Goal: Transaction & Acquisition: Purchase product/service

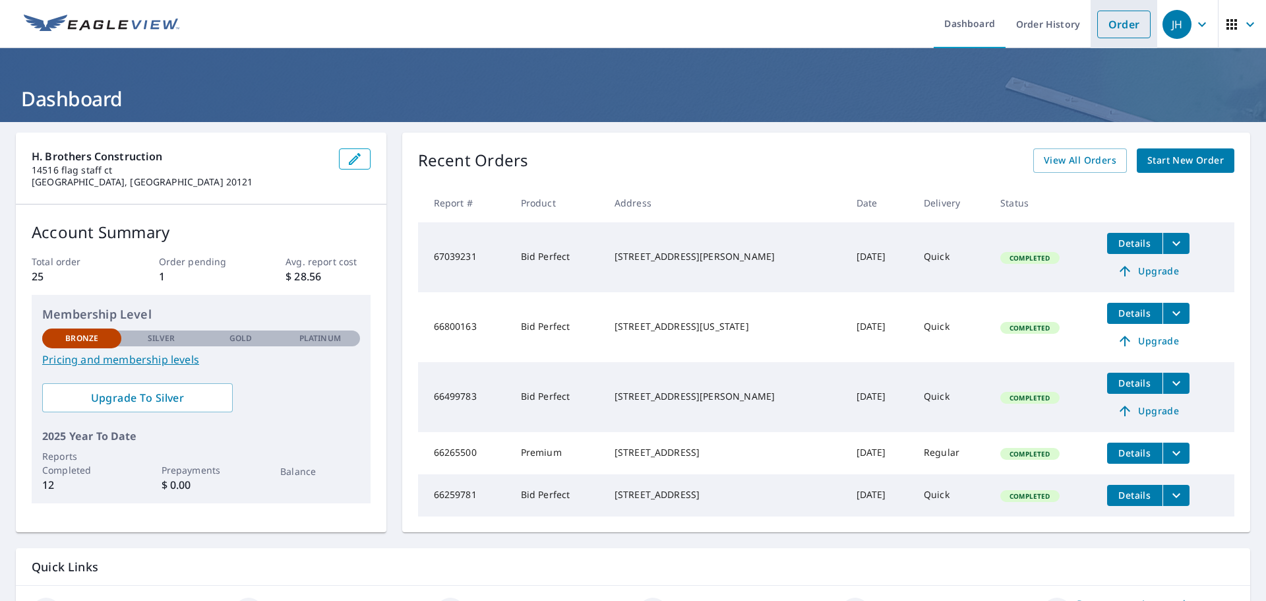
click at [1113, 25] on link "Order" at bounding box center [1124, 25] width 53 height 28
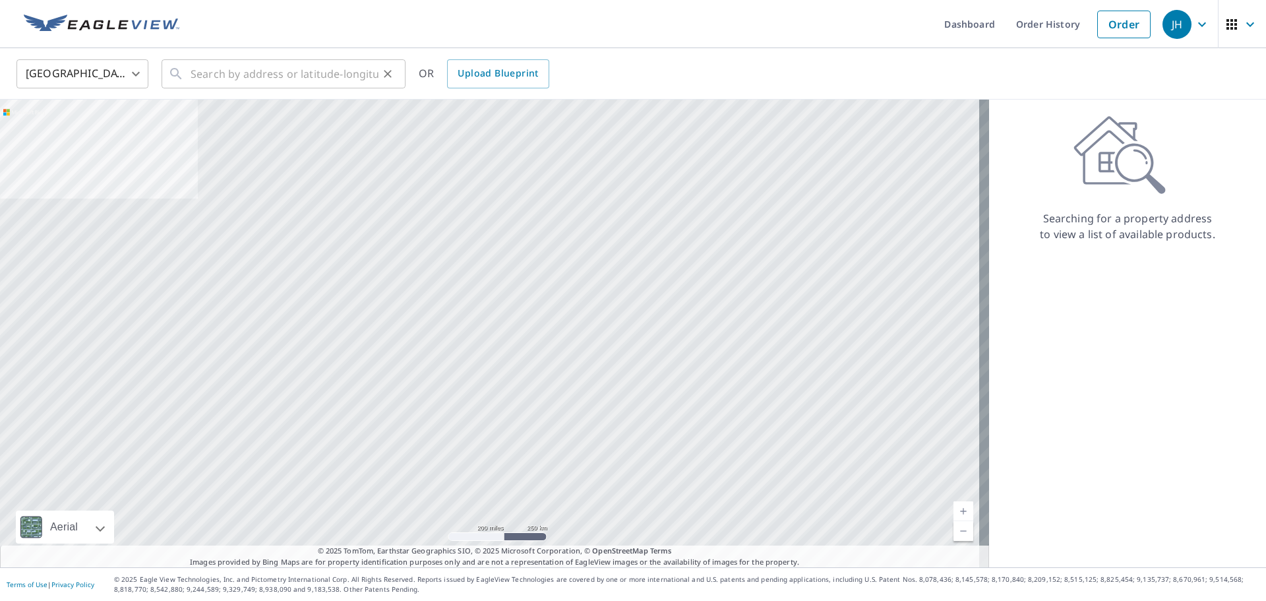
drag, startPoint x: 178, startPoint y: 72, endPoint x: 196, endPoint y: 71, distance: 17.9
click at [185, 71] on div "​" at bounding box center [284, 73] width 244 height 29
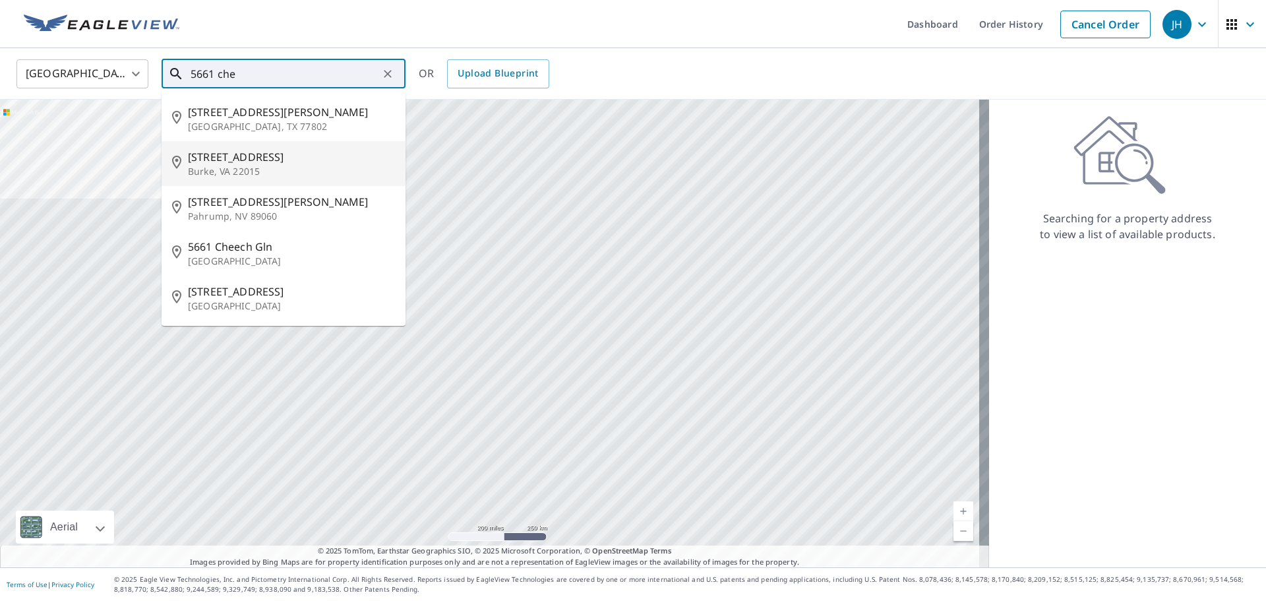
click at [246, 161] on span "[STREET_ADDRESS]" at bounding box center [291, 157] width 207 height 16
type input "[STREET_ADDRESS][PERSON_NAME]"
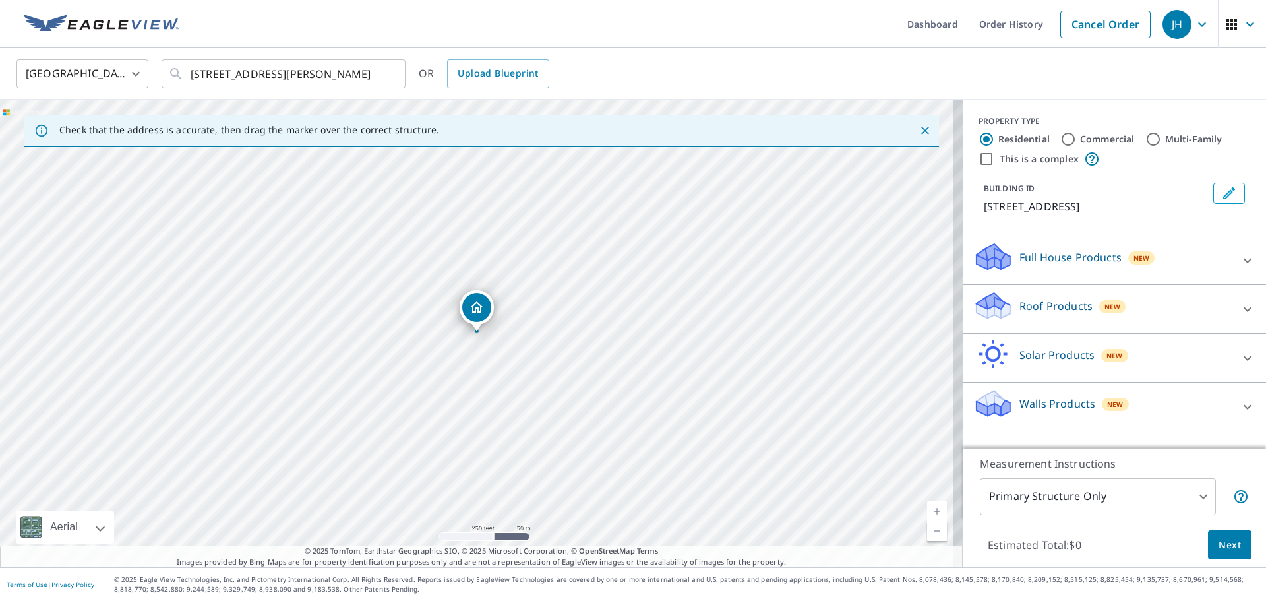
click at [985, 308] on icon at bounding box center [994, 311] width 34 height 16
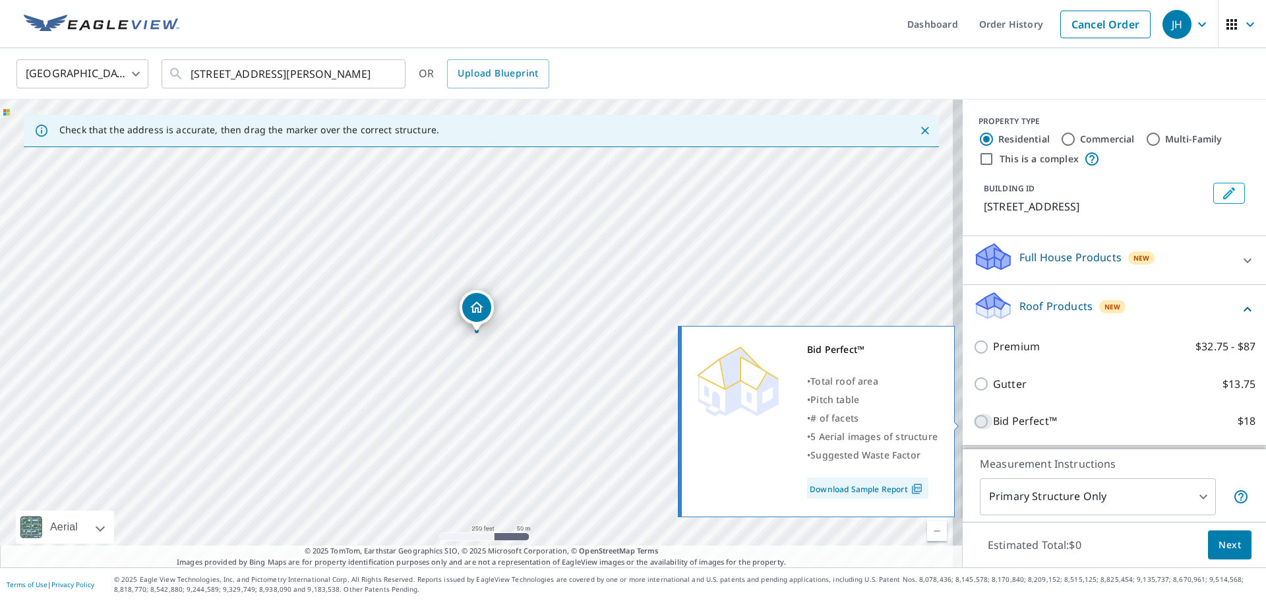
click at [974, 422] on input "Bid Perfect™ $18" at bounding box center [984, 422] width 20 height 16
checkbox input "true"
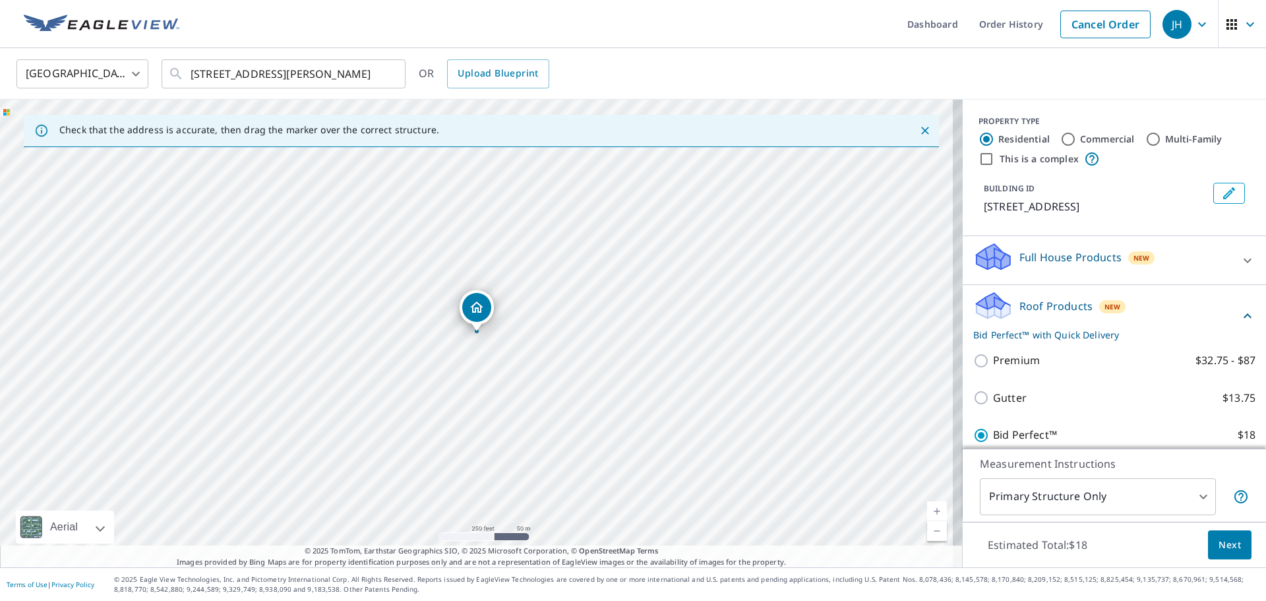
click at [1208, 543] on button "Next" at bounding box center [1230, 545] width 44 height 30
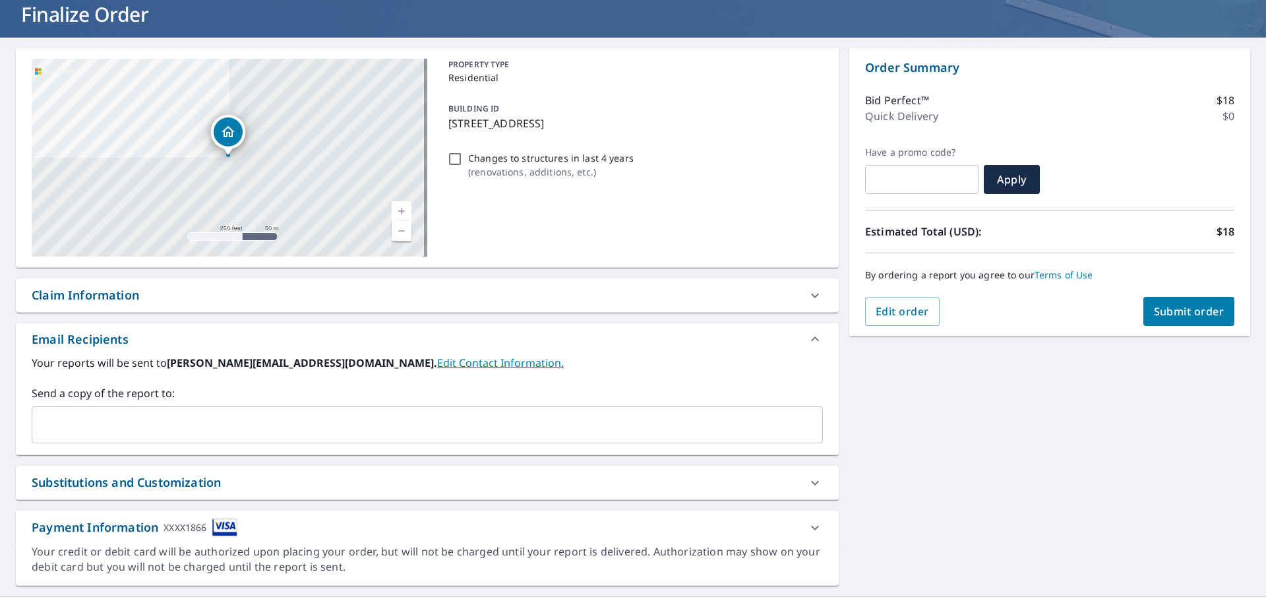
scroll to position [113, 0]
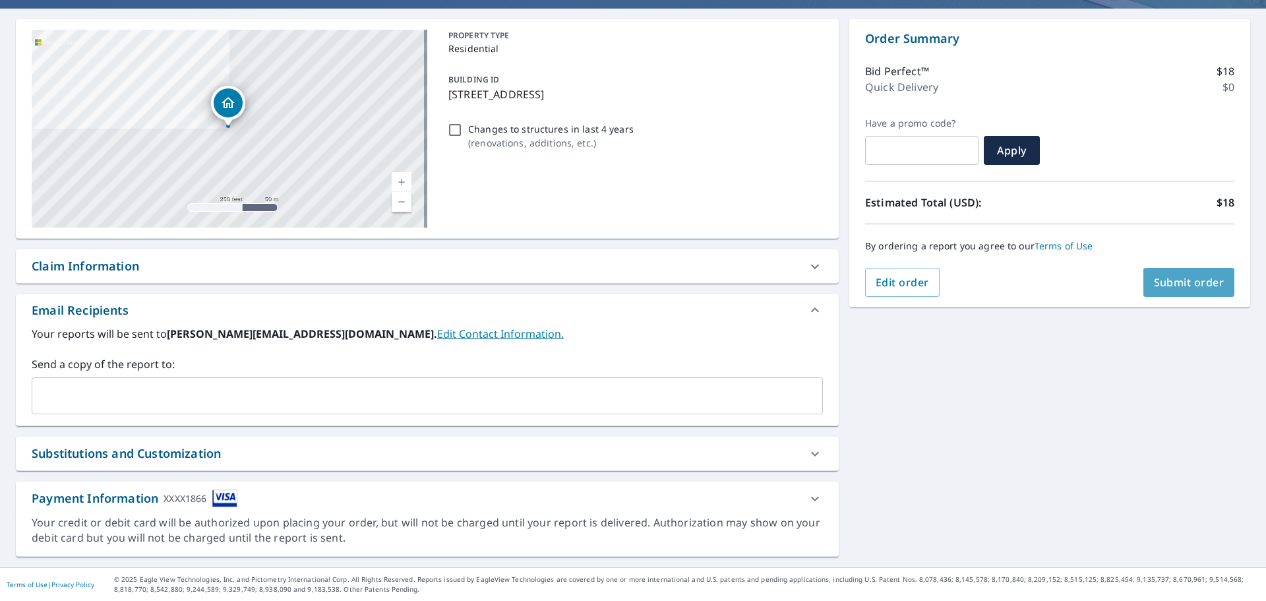
click at [1168, 278] on span "Submit order" at bounding box center [1189, 282] width 71 height 15
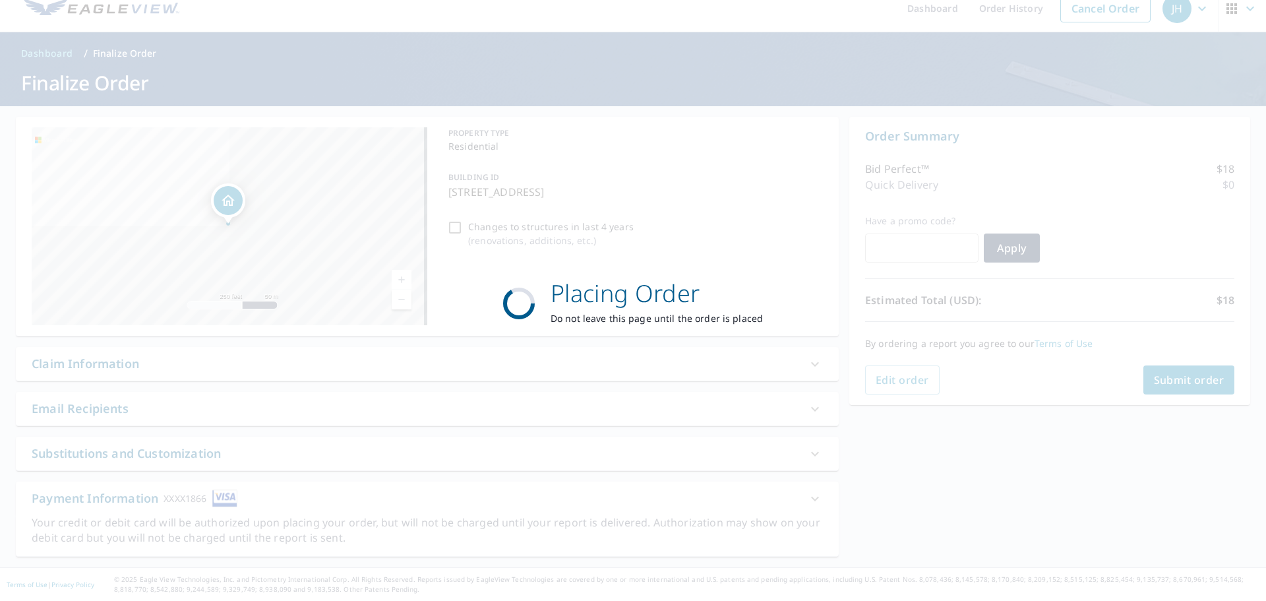
scroll to position [16, 0]
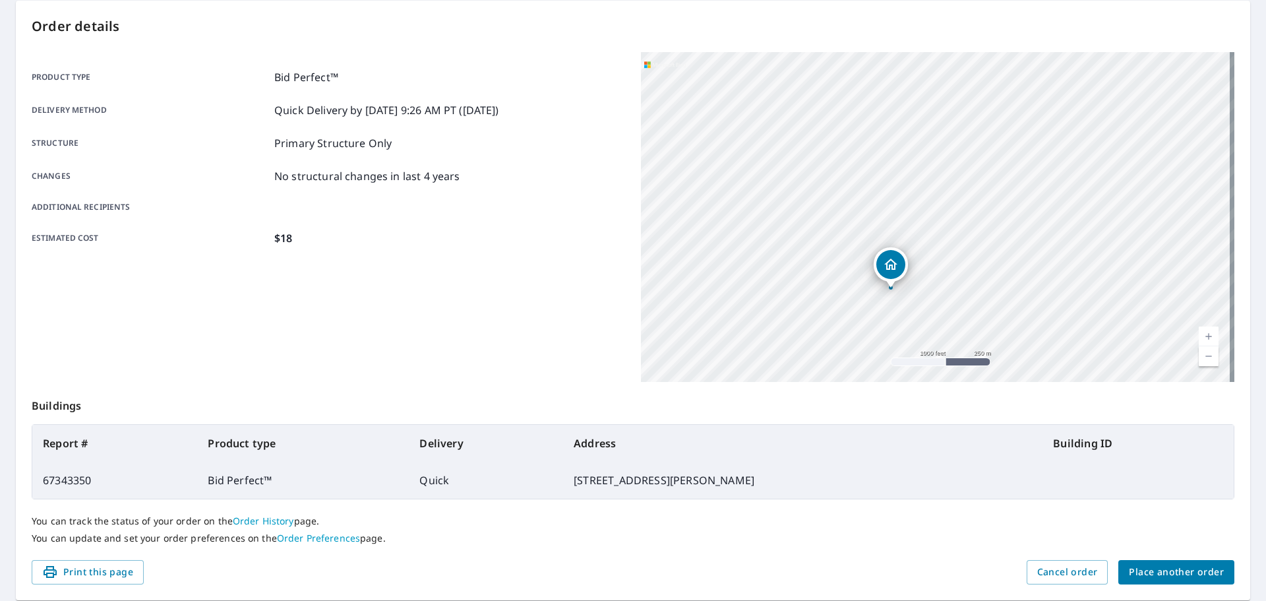
scroll to position [175, 0]
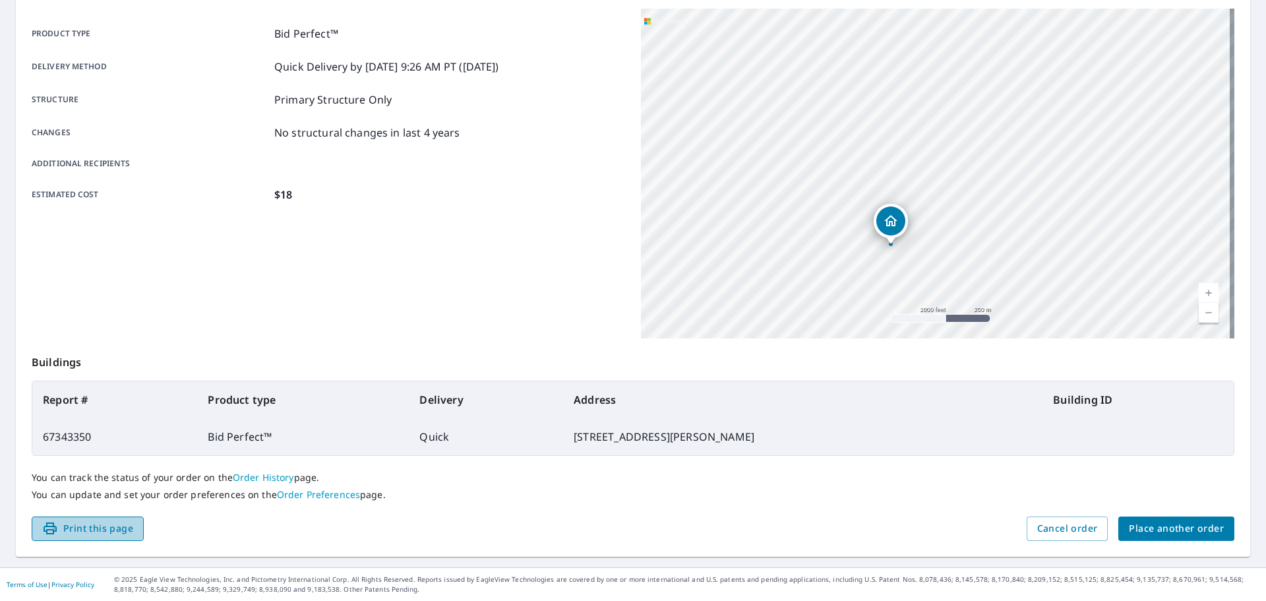
click at [111, 530] on span "Print this page" at bounding box center [87, 528] width 91 height 16
click at [910, 294] on div "[STREET_ADDRESS][PERSON_NAME]" at bounding box center [938, 174] width 594 height 330
drag, startPoint x: 787, startPoint y: 290, endPoint x: 845, endPoint y: 150, distance: 151.4
click at [845, 150] on div "Dropped pin, building 1, Residential property, 5661 Chelmsford Ct Burke, VA 220…" at bounding box center [842, 160] width 29 height 29
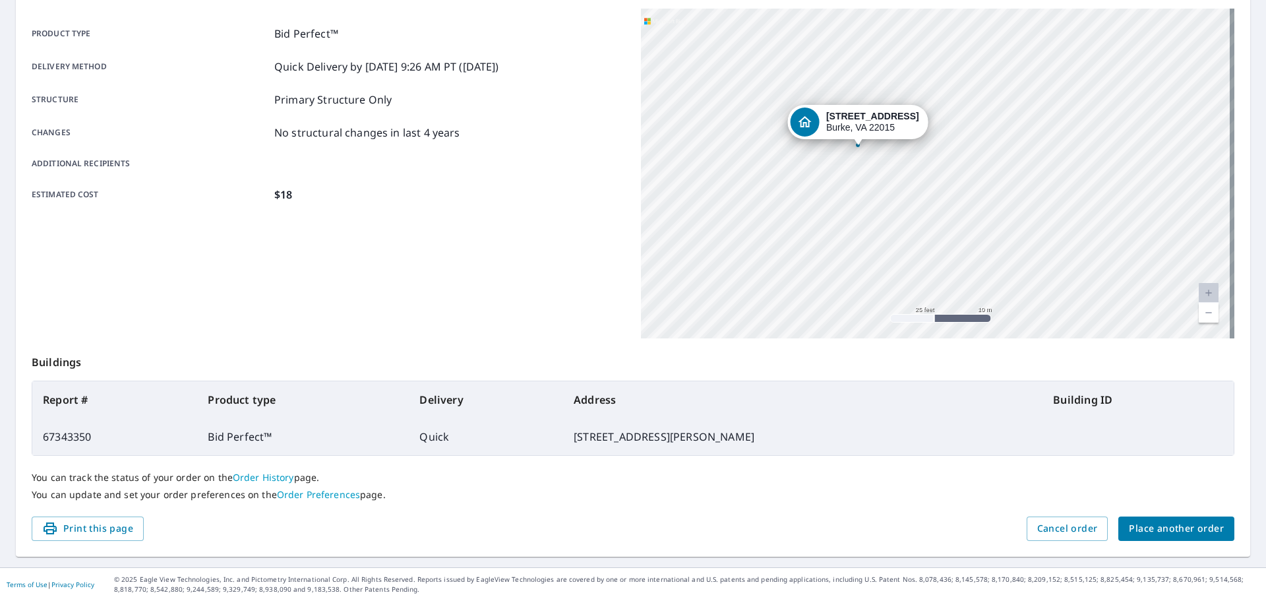
drag, startPoint x: 997, startPoint y: 191, endPoint x: 836, endPoint y: 141, distance: 168.6
click at [836, 141] on div "[STREET_ADDRESS][PERSON_NAME]" at bounding box center [858, 125] width 141 height 41
drag, startPoint x: 865, startPoint y: 200, endPoint x: 796, endPoint y: 182, distance: 71.5
click at [796, 182] on div "[STREET_ADDRESS][PERSON_NAME]" at bounding box center [938, 174] width 594 height 330
click at [854, 181] on div "[STREET_ADDRESS][PERSON_NAME]" at bounding box center [938, 174] width 594 height 330
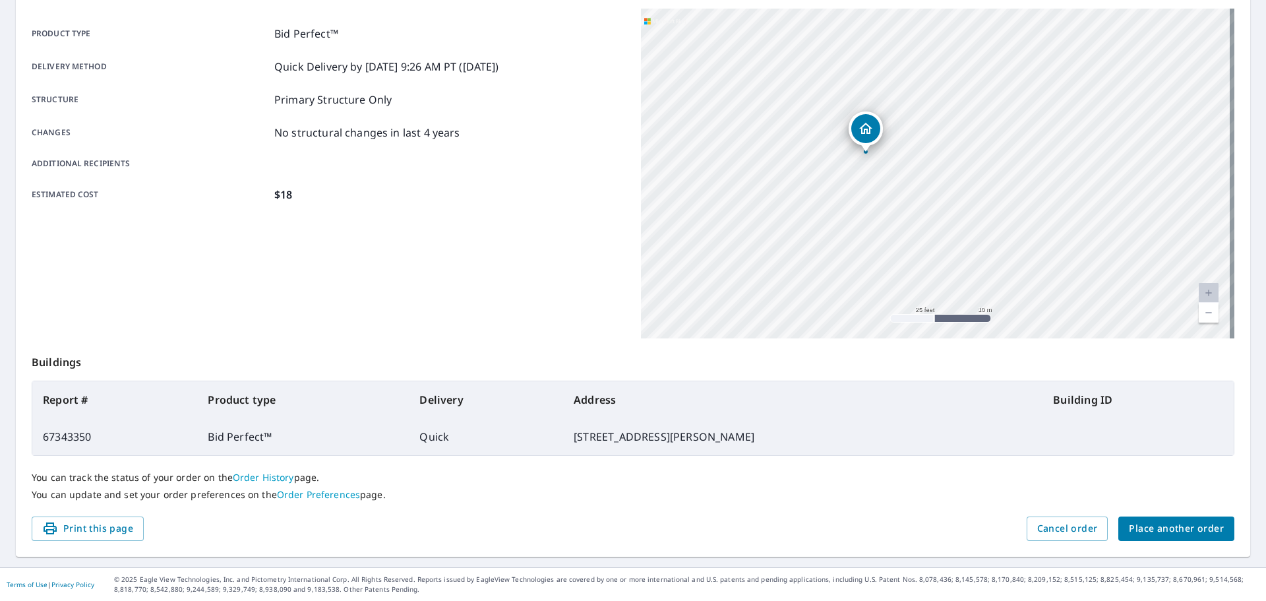
click at [854, 180] on div "[STREET_ADDRESS][PERSON_NAME]" at bounding box center [938, 174] width 594 height 330
click at [943, 160] on div "[STREET_ADDRESS][PERSON_NAME]" at bounding box center [937, 148] width 34 height 34
click at [937, 182] on div "[STREET_ADDRESS][PERSON_NAME]" at bounding box center [938, 174] width 594 height 330
click at [549, 230] on div "Product type Bid Perfect™ Delivery method Quick Delivery by [DATE] 9:26 AM PT (…" at bounding box center [329, 174] width 594 height 330
click at [960, 119] on div "[STREET_ADDRESS][PERSON_NAME]" at bounding box center [938, 174] width 594 height 330
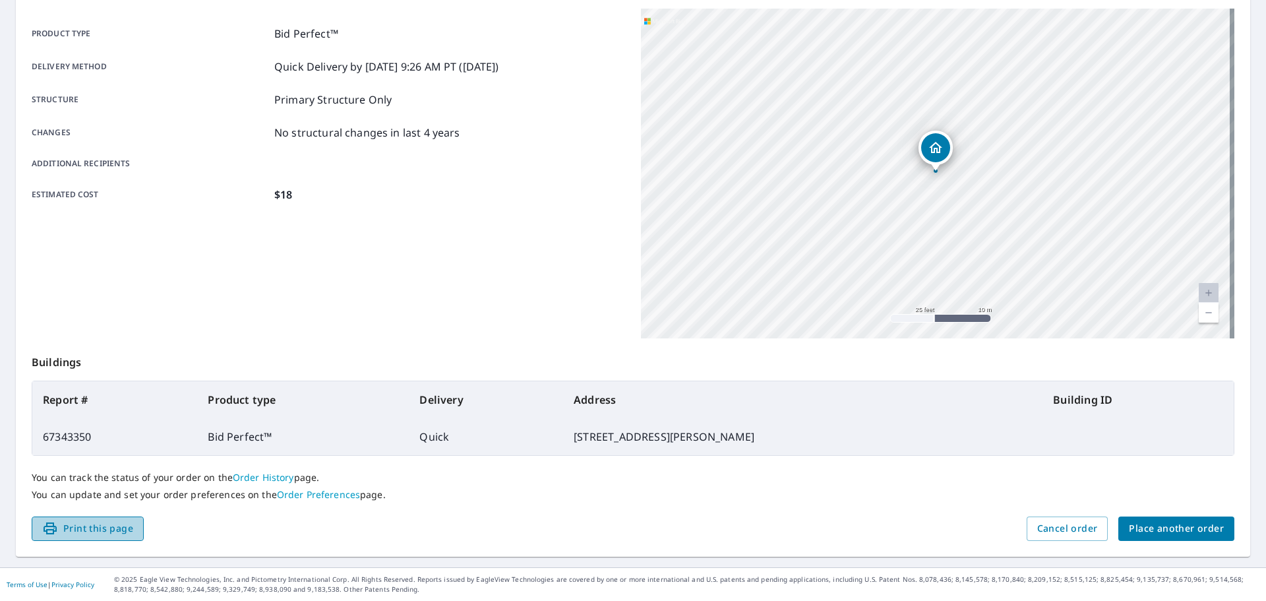
click at [116, 528] on span "Print this page" at bounding box center [87, 528] width 91 height 16
drag, startPoint x: 993, startPoint y: 266, endPoint x: 866, endPoint y: 280, distance: 128.1
click at [866, 280] on div "[STREET_ADDRESS][PERSON_NAME]" at bounding box center [938, 174] width 594 height 330
click at [943, 317] on div "[STREET_ADDRESS][PERSON_NAME]" at bounding box center [938, 174] width 594 height 330
click at [904, 317] on div "[STREET_ADDRESS][PERSON_NAME]" at bounding box center [938, 174] width 594 height 330
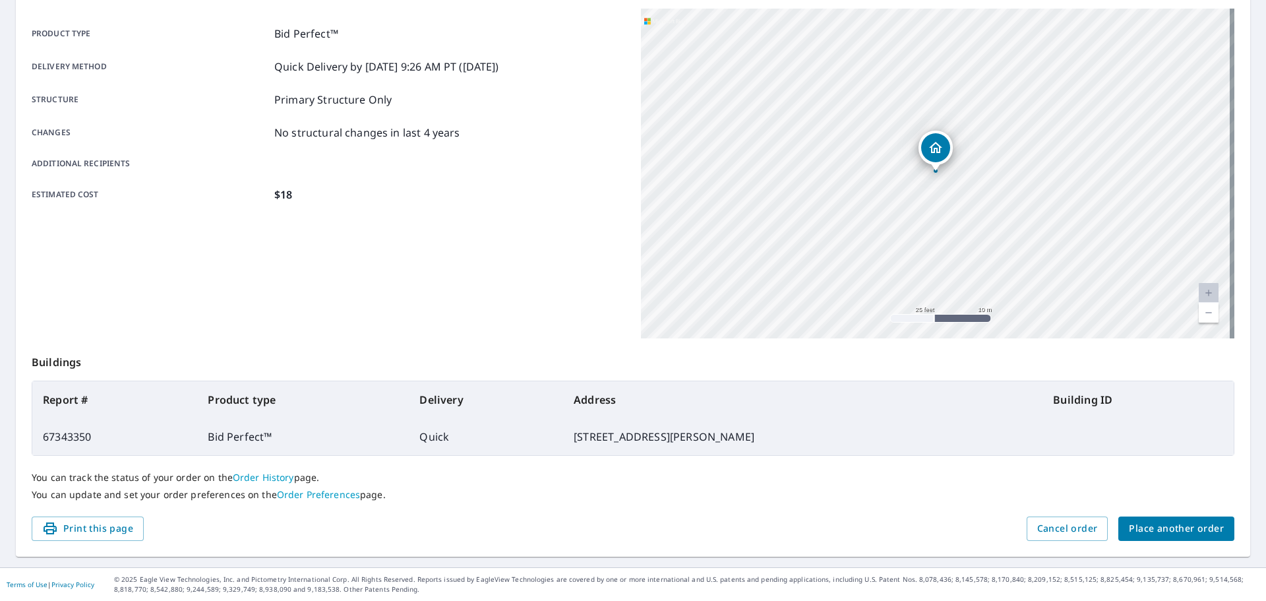
click at [941, 315] on div "[STREET_ADDRESS][PERSON_NAME]" at bounding box center [938, 174] width 594 height 330
click at [970, 318] on div "[STREET_ADDRESS][PERSON_NAME]" at bounding box center [938, 174] width 594 height 330
click at [978, 317] on div "[STREET_ADDRESS][PERSON_NAME]" at bounding box center [938, 174] width 594 height 330
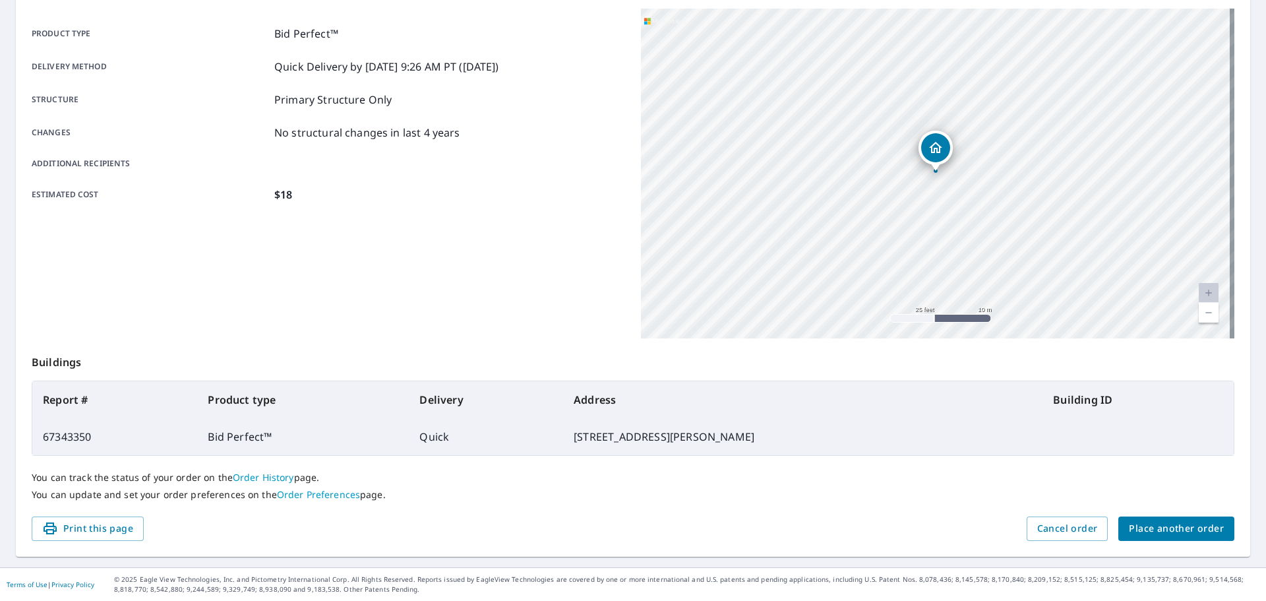
click at [978, 317] on div "[STREET_ADDRESS][PERSON_NAME]" at bounding box center [938, 174] width 594 height 330
drag, startPoint x: 128, startPoint y: 524, endPoint x: 1024, endPoint y: 516, distance: 895.8
click at [127, 524] on span "Print this page" at bounding box center [87, 528] width 91 height 16
